Goal: Task Accomplishment & Management: Manage account settings

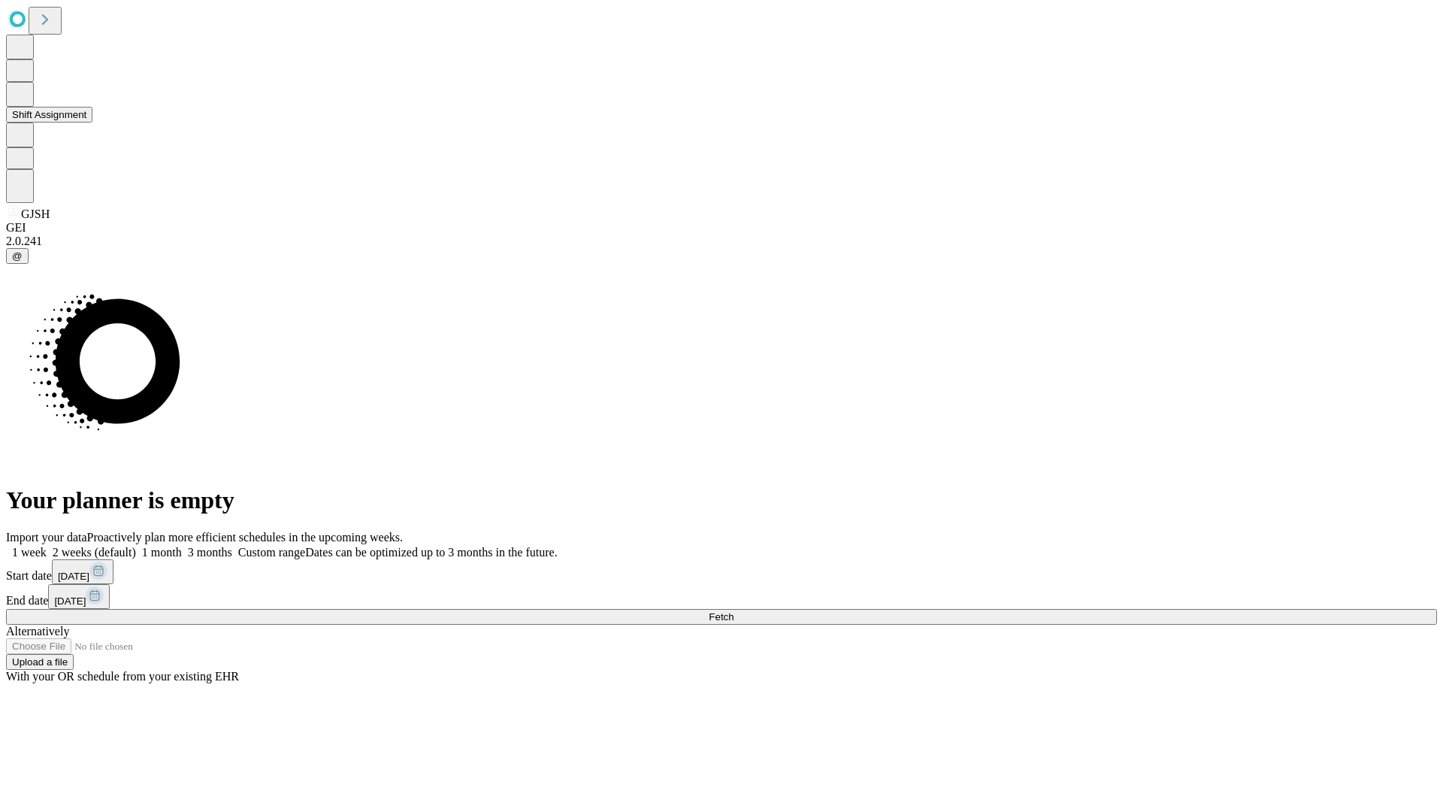
click at [92, 123] on button "Shift Assignment" at bounding box center [49, 115] width 86 height 16
